Goal: Find specific page/section: Find specific page/section

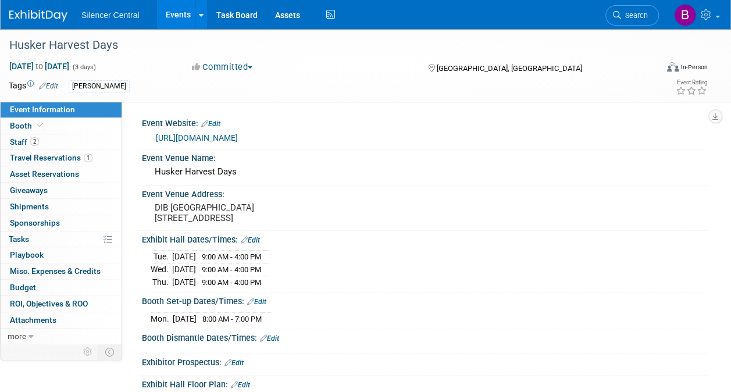
click at [59, 14] on img at bounding box center [38, 16] width 58 height 12
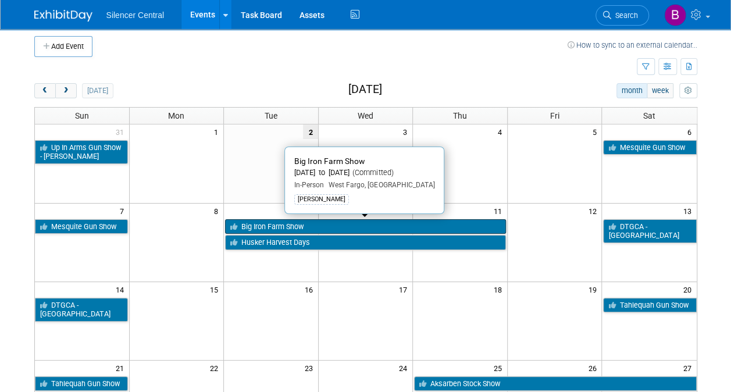
click at [414, 223] on link "Big Iron Farm Show" at bounding box center [365, 226] width 281 height 15
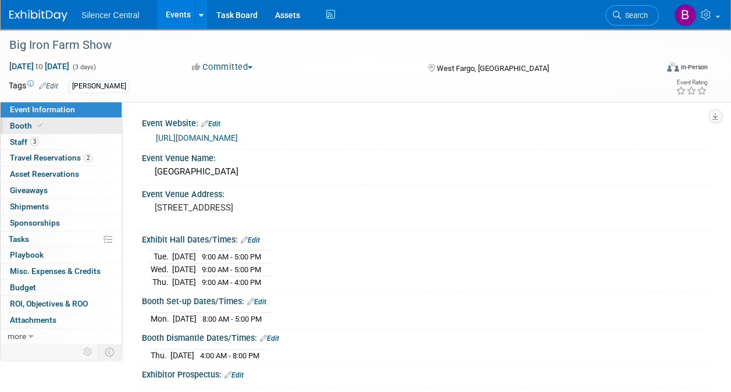
click at [94, 125] on link "Booth" at bounding box center [61, 126] width 121 height 16
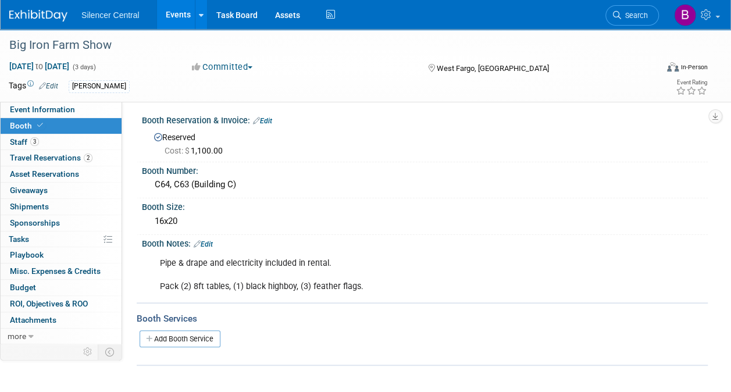
scroll to position [2, 0]
click at [72, 141] on link "3 Staff 3" at bounding box center [61, 142] width 121 height 16
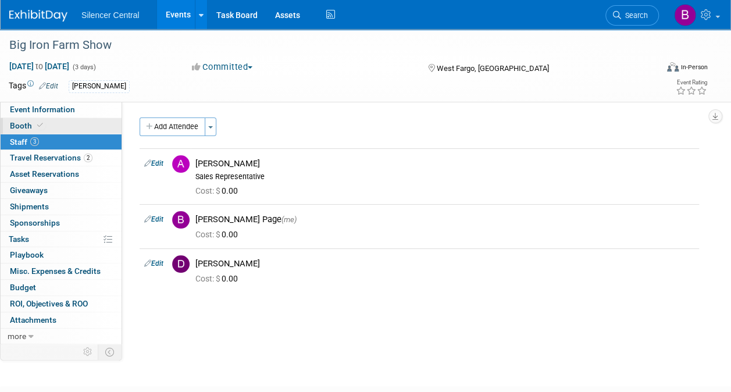
click at [76, 121] on link "Booth" at bounding box center [61, 126] width 121 height 16
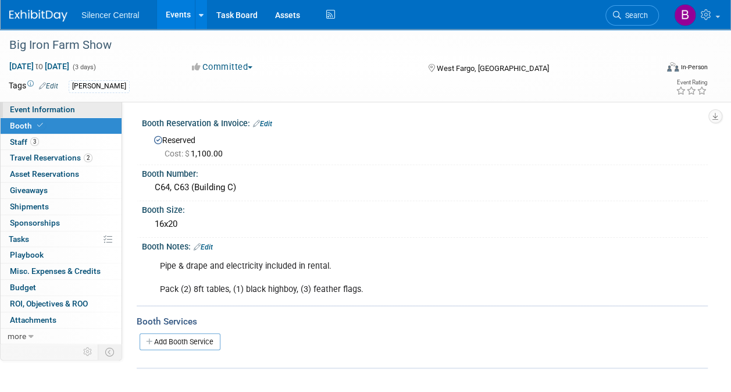
click at [77, 109] on link "Event Information" at bounding box center [61, 110] width 121 height 16
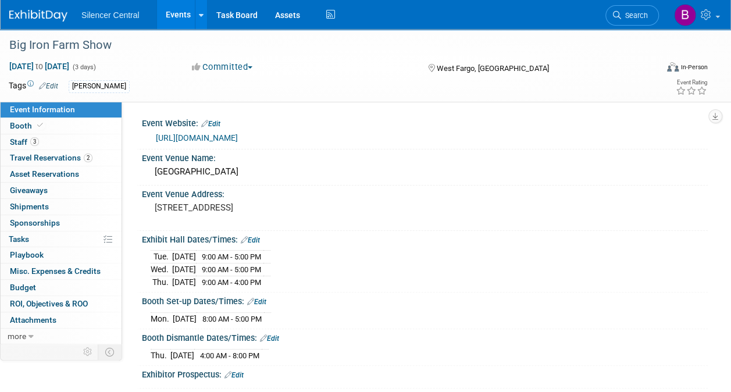
click at [259, 299] on link "Edit" at bounding box center [256, 302] width 19 height 8
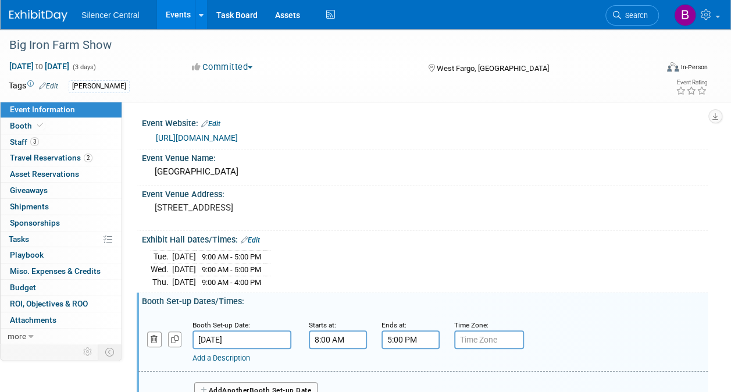
click at [340, 64] on div "Committed Committed Considering Not Going Media Event Canceled" at bounding box center [299, 67] width 222 height 13
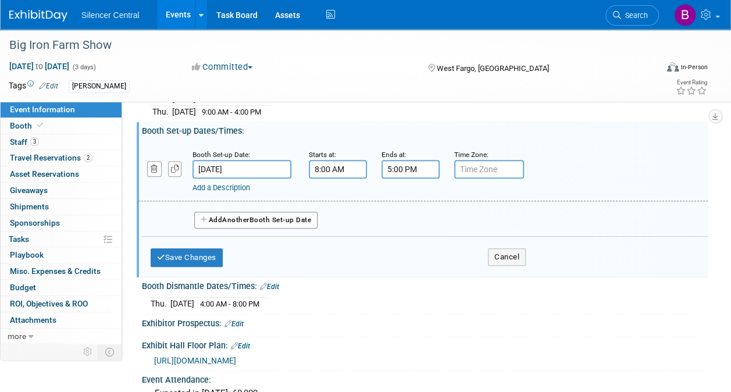
scroll to position [171, 0]
click at [522, 251] on button "Cancel" at bounding box center [507, 256] width 38 height 17
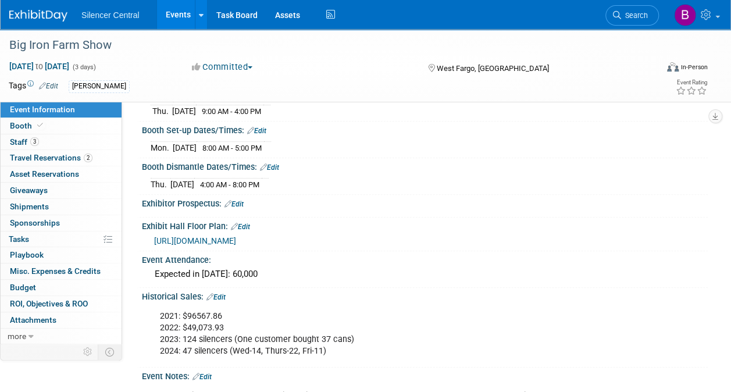
scroll to position [0, 0]
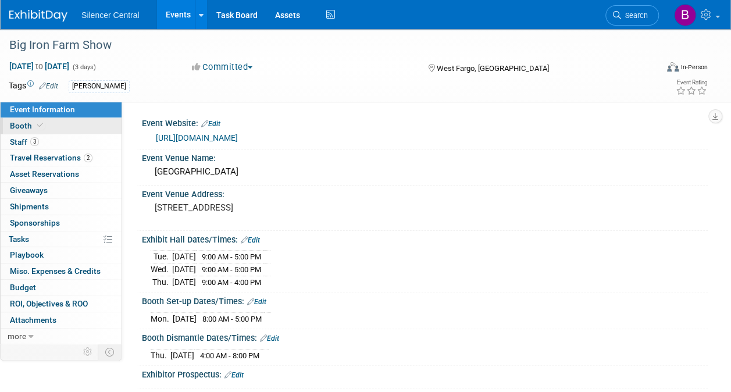
click at [79, 120] on link "Booth" at bounding box center [61, 126] width 121 height 16
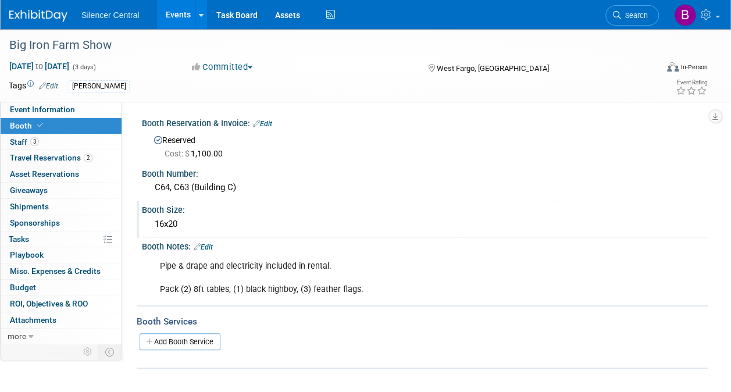
click at [378, 207] on div "Booth Size:" at bounding box center [425, 208] width 566 height 15
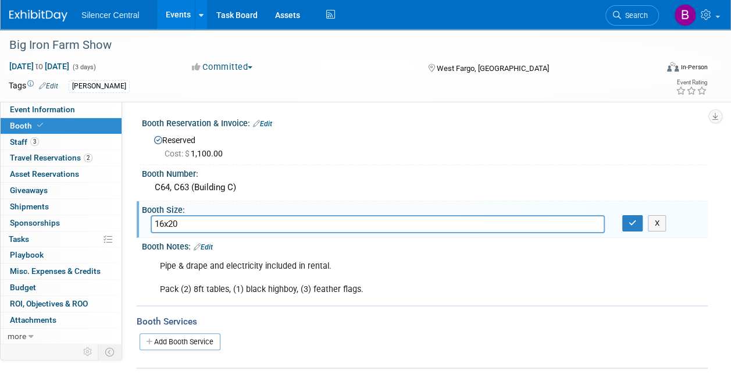
click at [378, 207] on div "Booth Size:" at bounding box center [425, 208] width 566 height 15
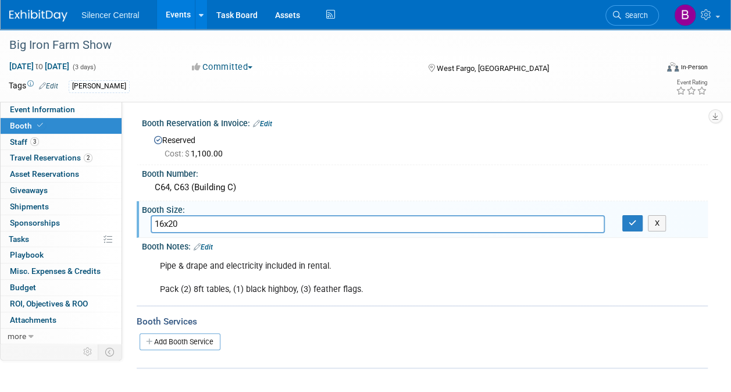
click at [378, 207] on div "Booth Size:" at bounding box center [425, 208] width 566 height 15
click at [170, 73] on div "Sep 9, 2025 to Sep 11, 2025 (3 days) Sep 9, 2025 to Sep 11, 2025 Committed Comm…" at bounding box center [358, 68] width 717 height 17
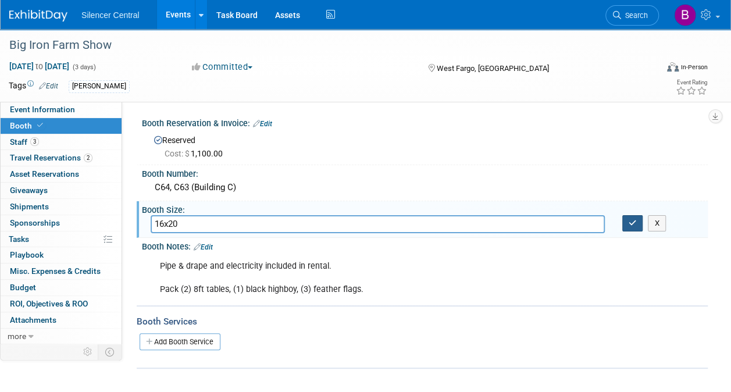
click at [632, 215] on button "button" at bounding box center [632, 223] width 21 height 16
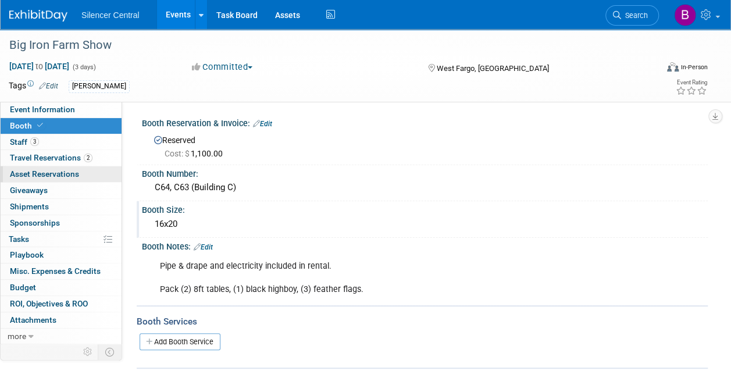
click at [73, 169] on span "Asset Reservations 0" at bounding box center [44, 173] width 69 height 9
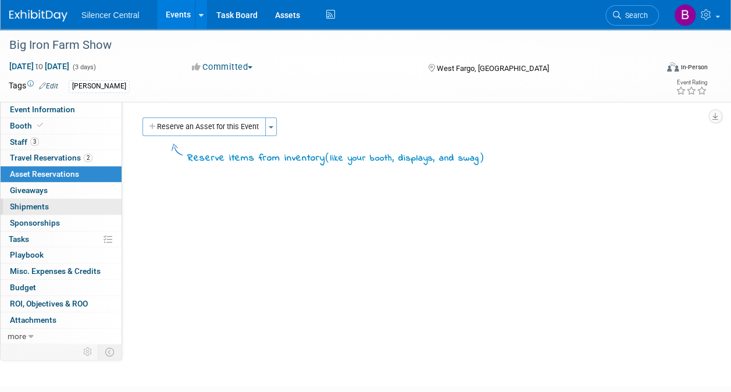
click at [71, 206] on link "0 Shipments 0" at bounding box center [61, 207] width 121 height 16
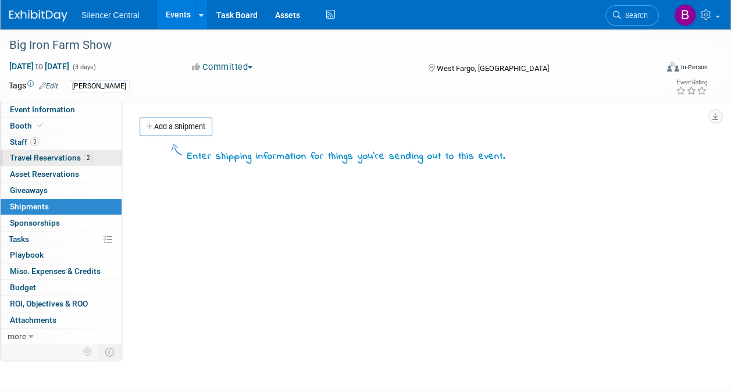
click at [65, 154] on span "Travel Reservations 2" at bounding box center [51, 157] width 83 height 9
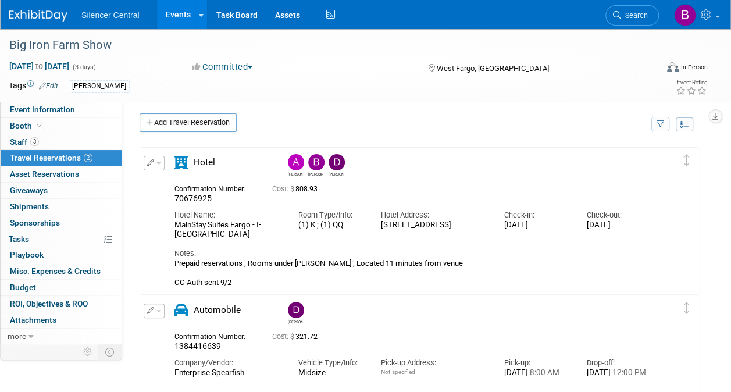
scroll to position [3, 0]
click at [52, 112] on span "Event Information" at bounding box center [42, 109] width 65 height 9
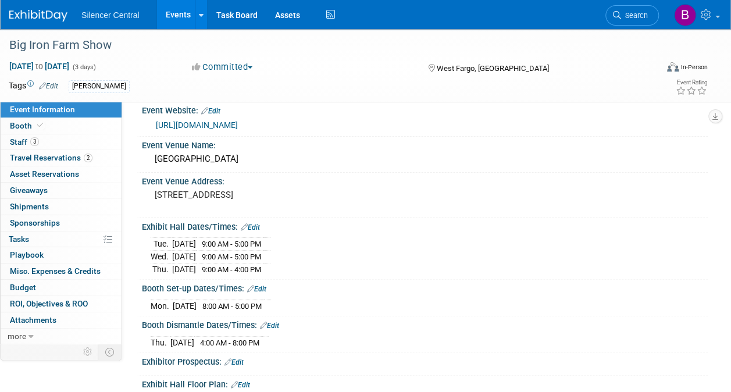
scroll to position [13, 0]
click at [84, 159] on span "2" at bounding box center [88, 158] width 9 height 9
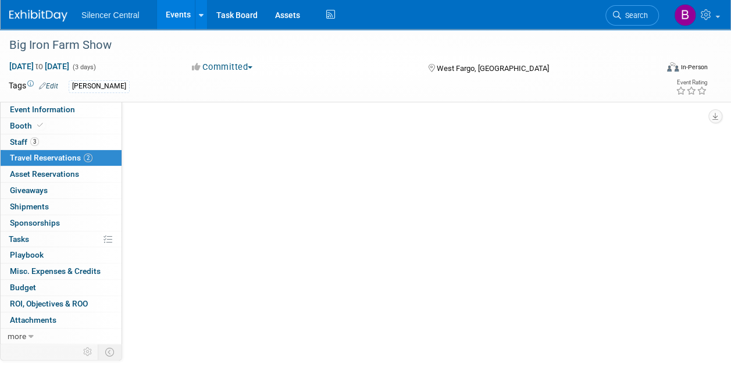
scroll to position [0, 0]
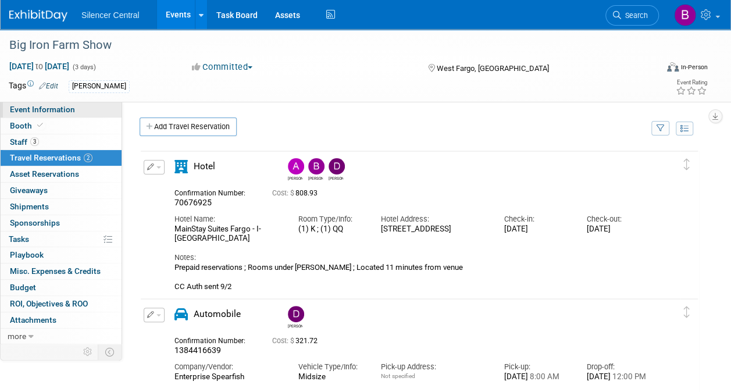
click at [33, 113] on span "Event Information" at bounding box center [42, 109] width 65 height 9
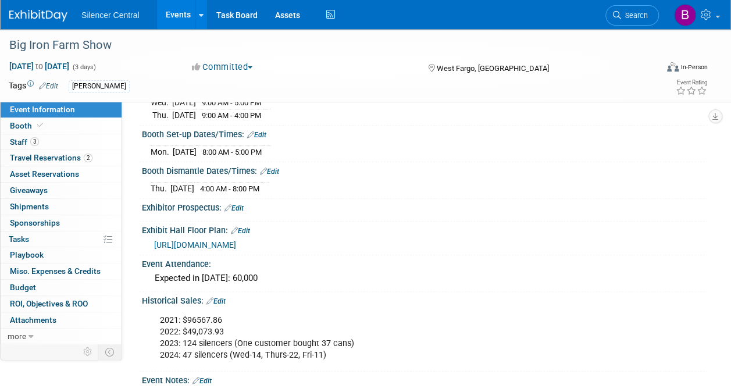
scroll to position [166, 0]
click at [36, 129] on span at bounding box center [40, 125] width 10 height 9
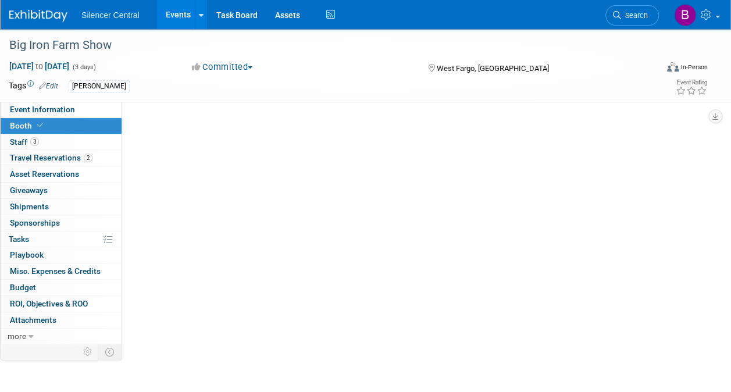
scroll to position [0, 0]
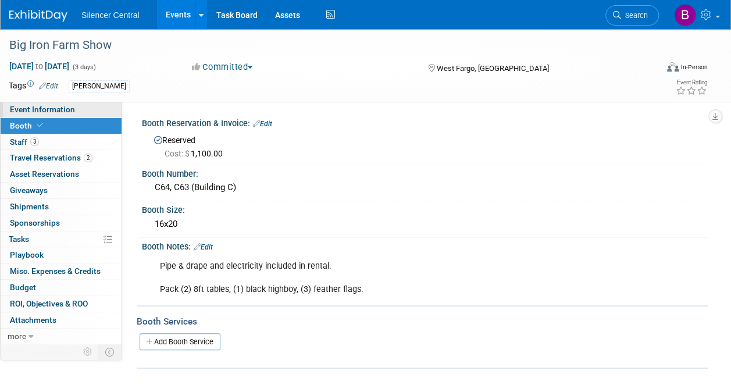
click at [76, 112] on link "Event Information" at bounding box center [61, 110] width 121 height 16
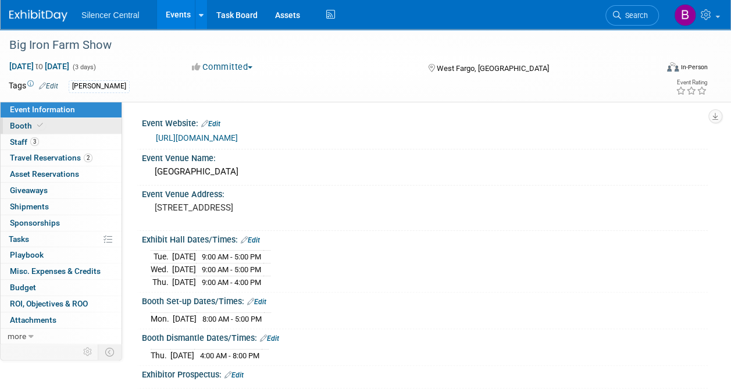
click at [37, 125] on icon at bounding box center [40, 125] width 6 height 6
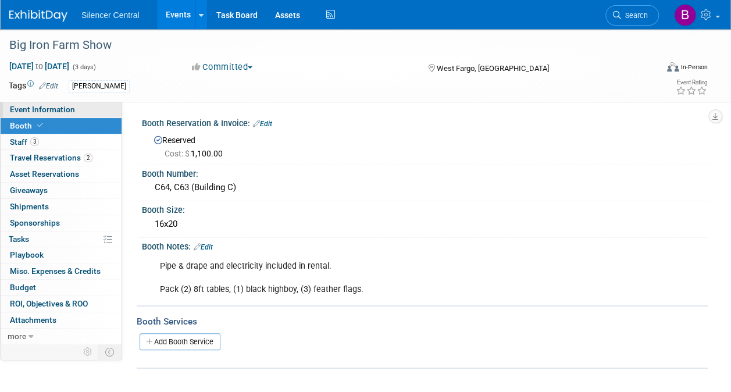
click at [66, 111] on span "Event Information" at bounding box center [42, 109] width 65 height 9
